Goal: Navigation & Orientation: Find specific page/section

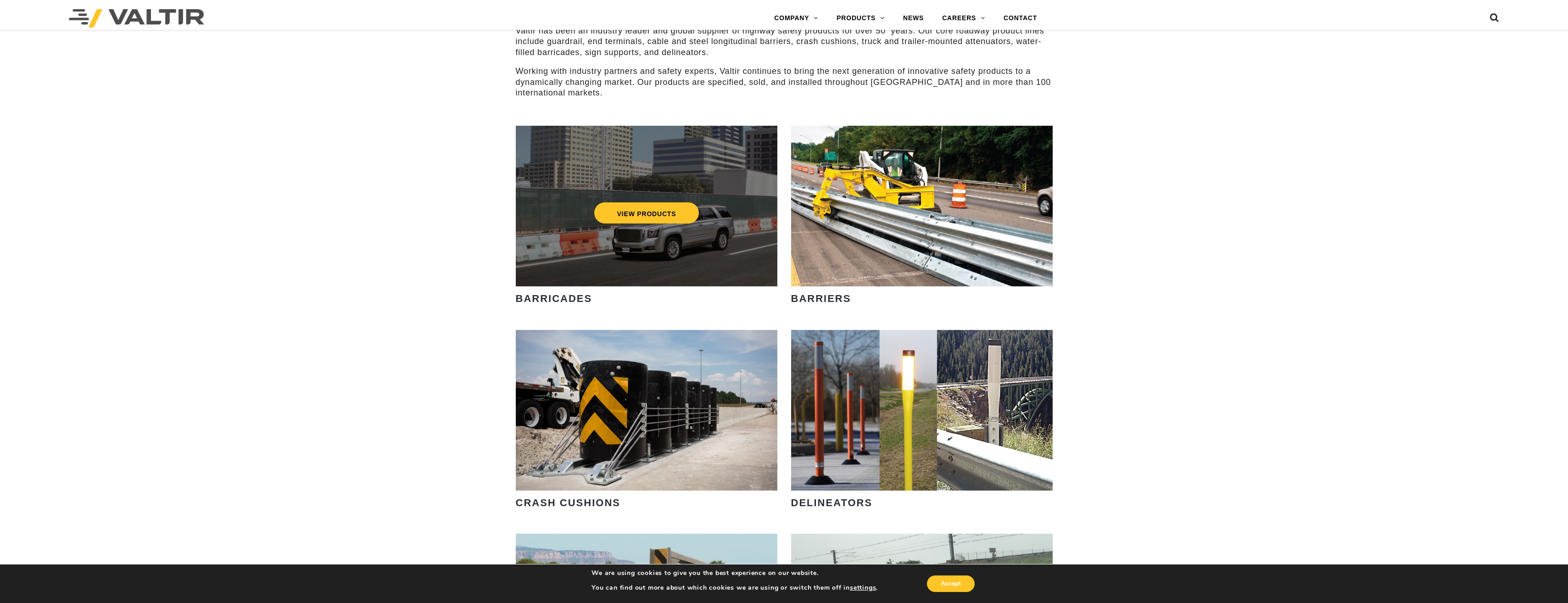
scroll to position [688, 0]
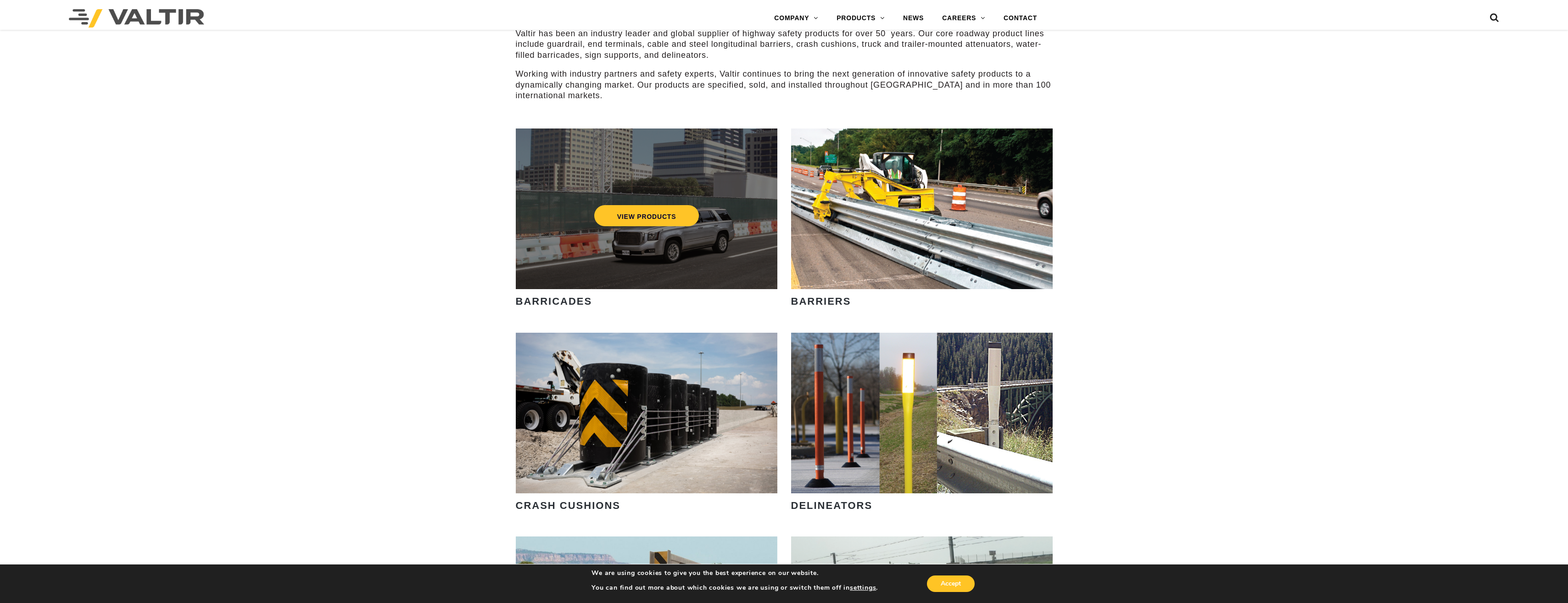
click at [684, 258] on div "VIEW PRODUCTS" at bounding box center [646, 209] width 262 height 161
click at [656, 220] on link "VIEW PRODUCTS" at bounding box center [646, 215] width 105 height 21
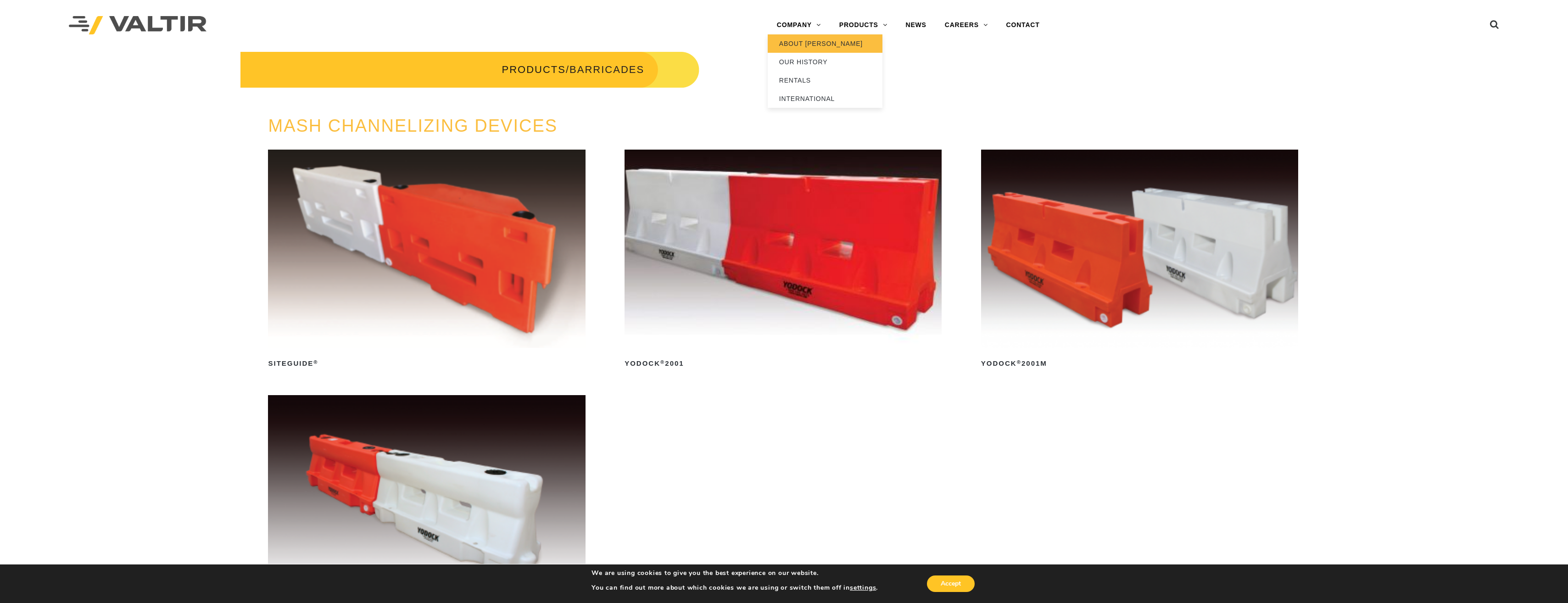
click at [801, 43] on link "ABOUT [PERSON_NAME]" at bounding box center [825, 44] width 114 height 18
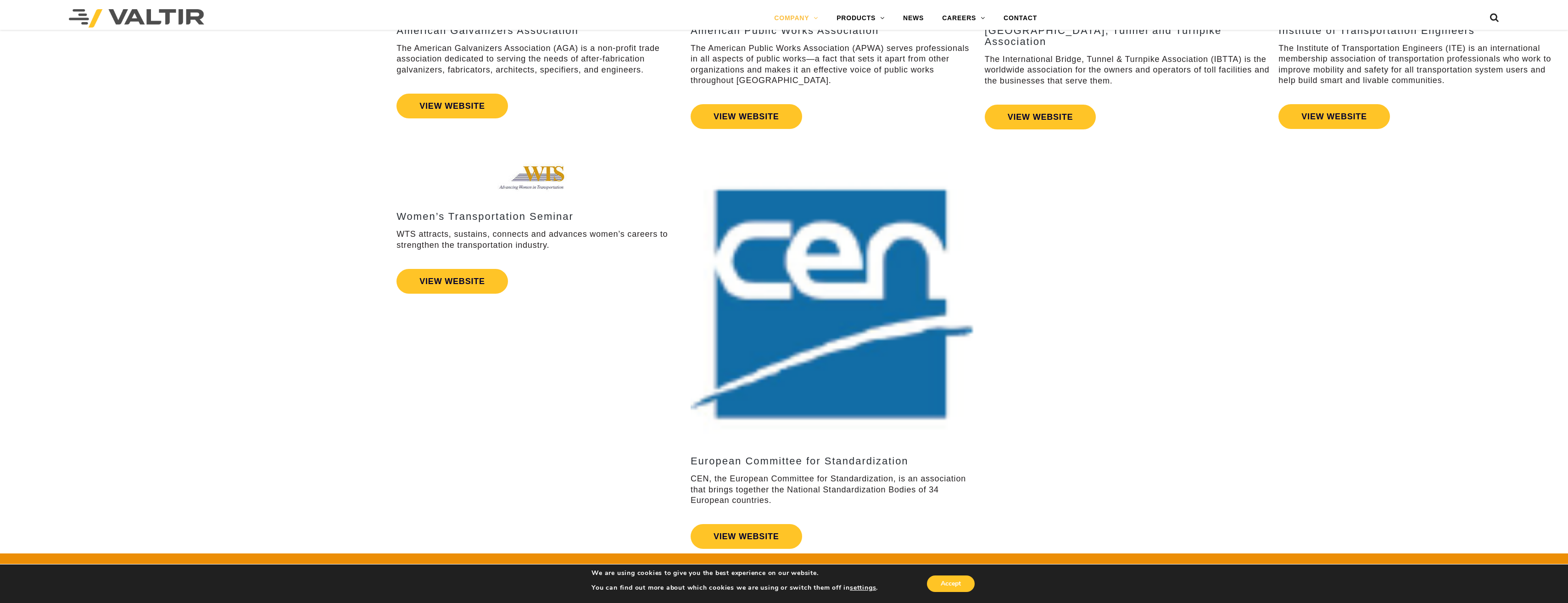
scroll to position [1330, 0]
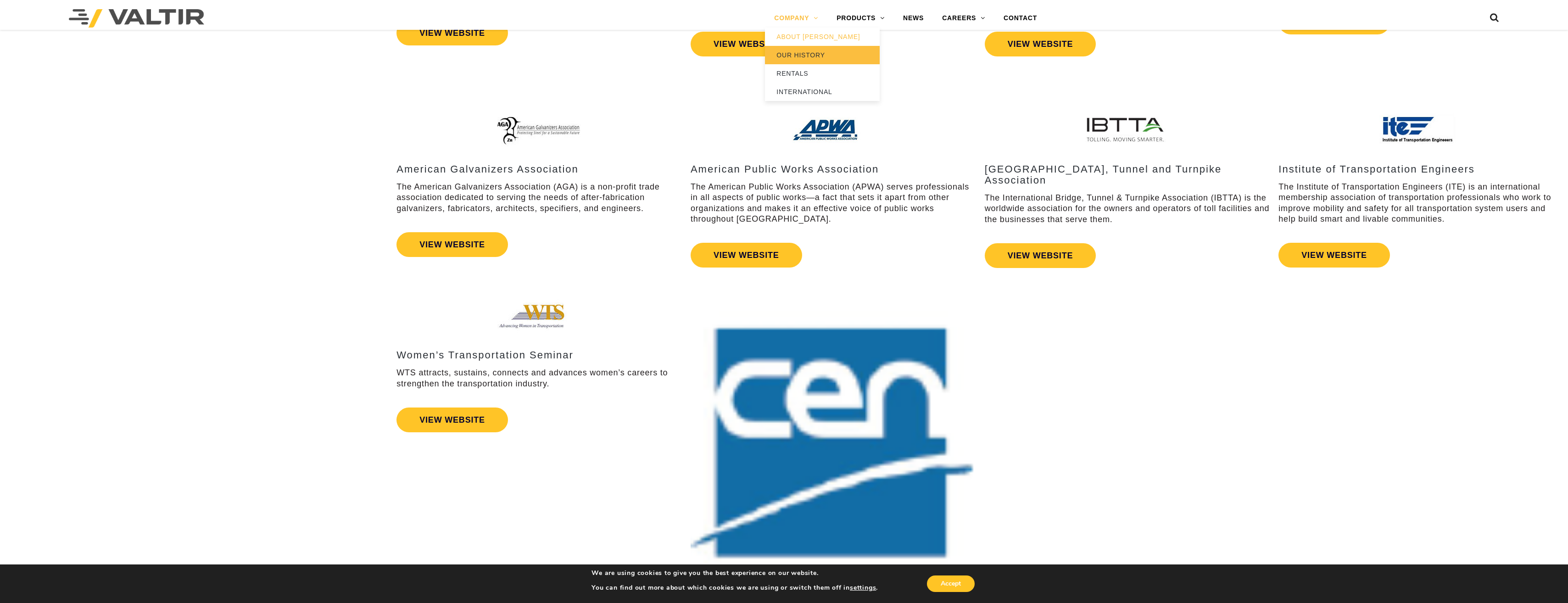
click at [810, 55] on link "OUR HISTORY" at bounding box center [822, 55] width 114 height 18
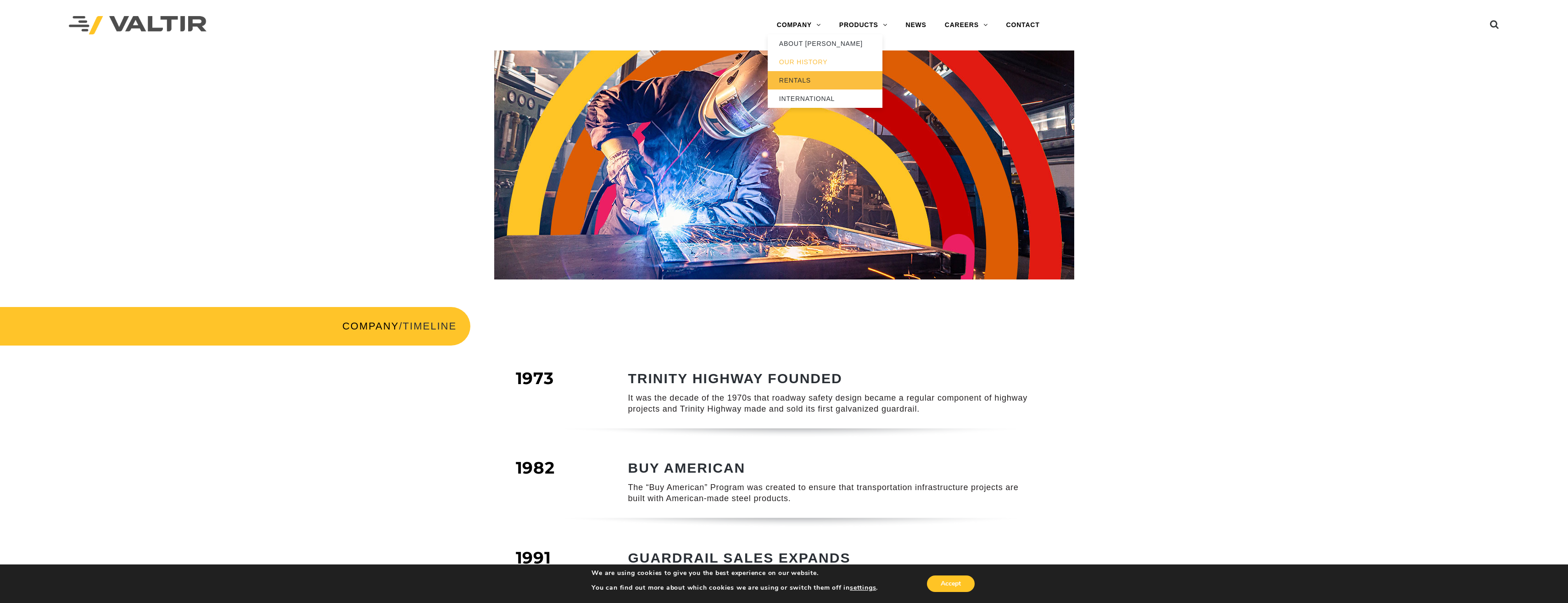
click at [803, 85] on link "RENTALS" at bounding box center [825, 80] width 114 height 18
